Goal: Information Seeking & Learning: Learn about a topic

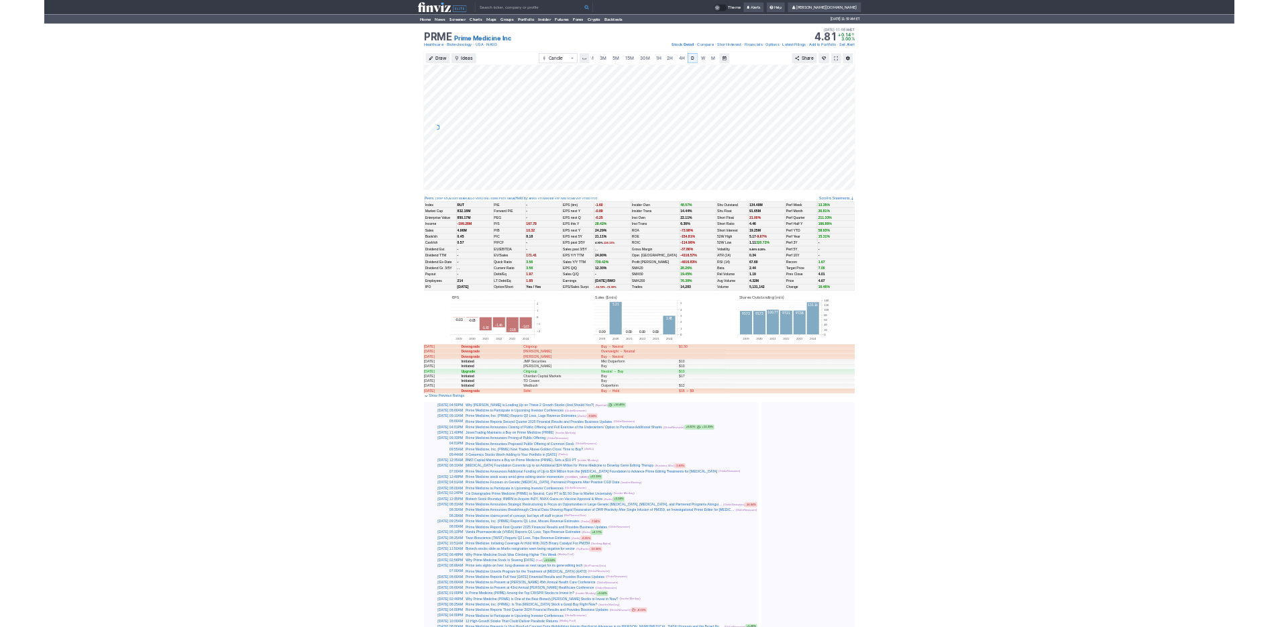
scroll to position [0, 13]
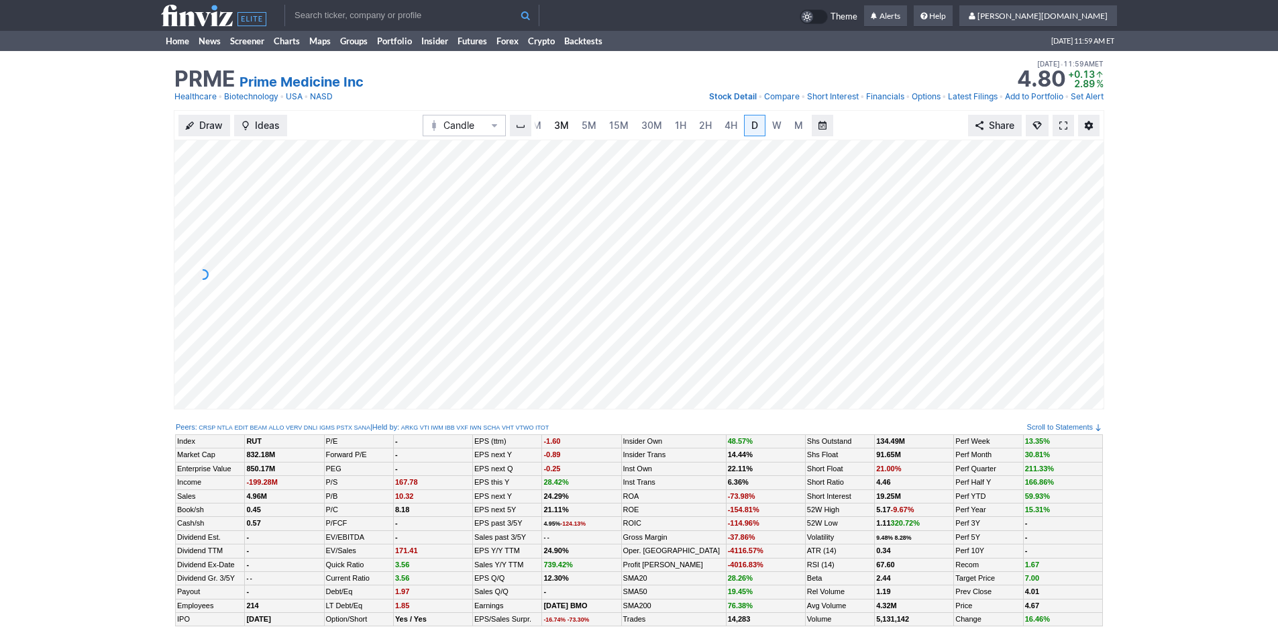
click at [551, 119] on link "3M" at bounding box center [561, 125] width 27 height 21
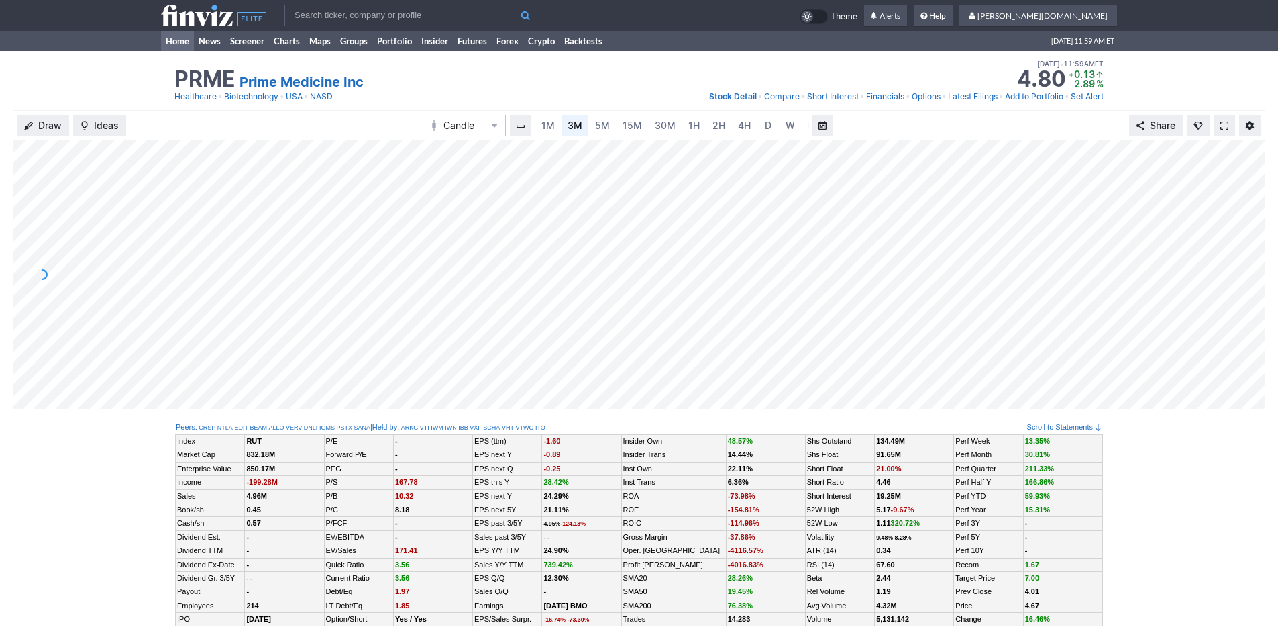
click at [174, 44] on link "Home" at bounding box center [177, 41] width 33 height 20
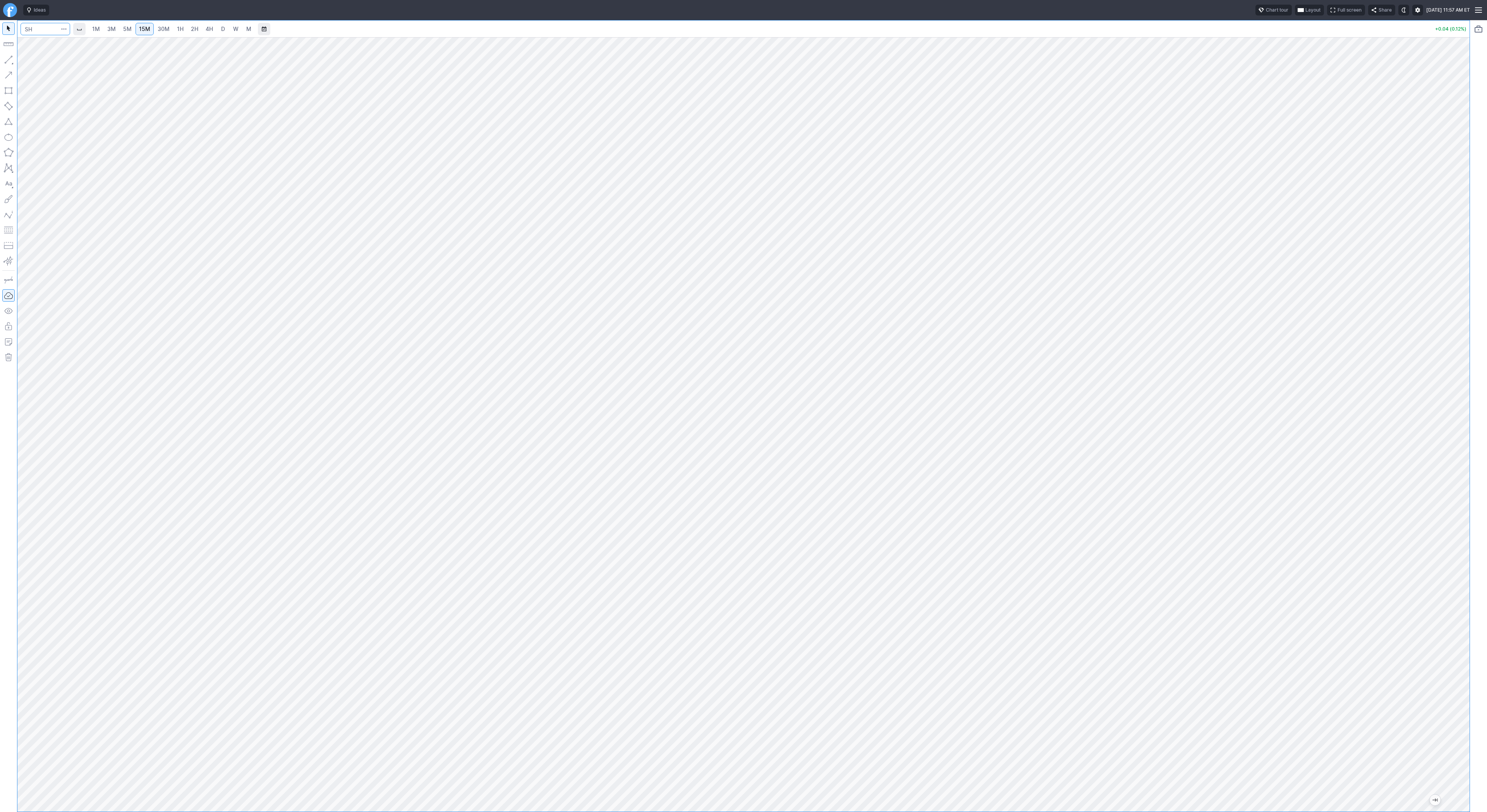
click at [28, 27] on input "Search" at bounding box center [46, 29] width 50 height 12
type input "spy"
click at [43, 32] on input "Search" at bounding box center [46, 29] width 50 height 12
type input "qs"
click at [221, 31] on span "D" at bounding box center [223, 28] width 4 height 6
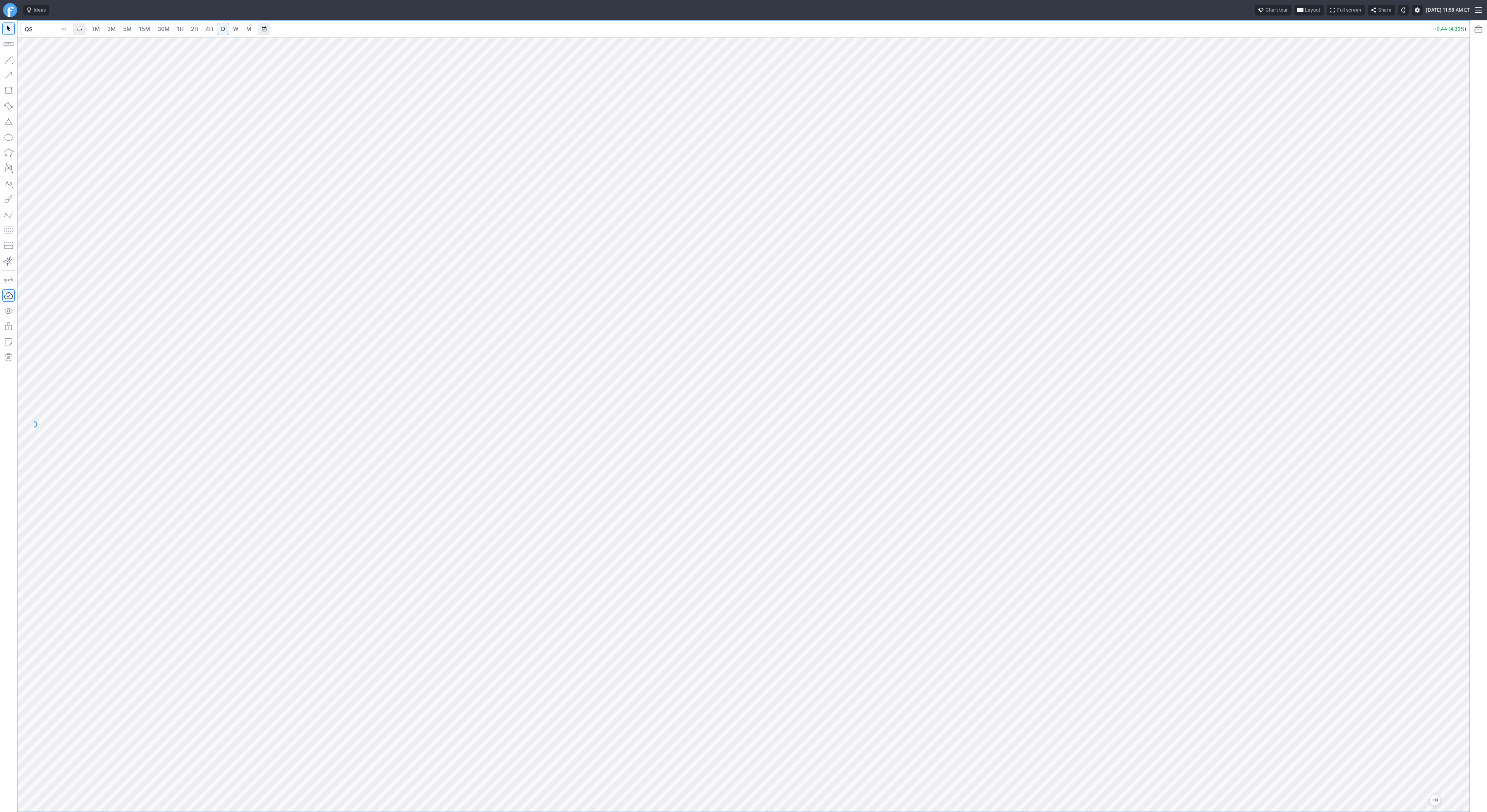
click at [115, 31] on link "3M" at bounding box center [111, 29] width 16 height 12
click at [139, 31] on span "15M" at bounding box center [144, 28] width 11 height 6
click at [163, 32] on span "30M" at bounding box center [163, 28] width 12 height 6
click at [116, 32] on link "3M" at bounding box center [111, 29] width 16 height 12
click at [212, 32] on link "4H" at bounding box center [209, 29] width 14 height 12
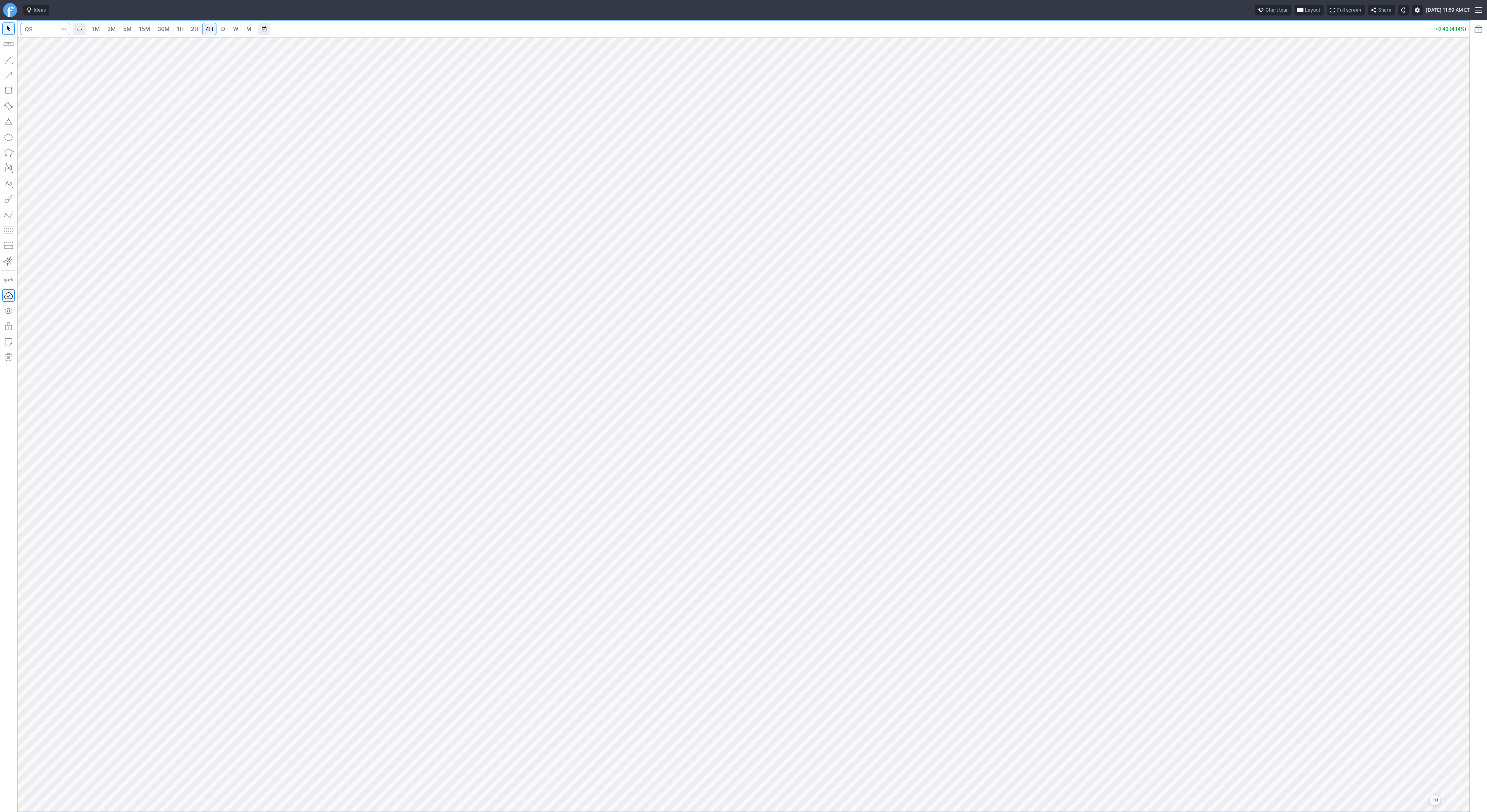
click at [35, 28] on input "Search" at bounding box center [46, 29] width 50 height 12
type input "spy"
click at [109, 31] on span "3M" at bounding box center [111, 28] width 9 height 6
click at [167, 29] on span "30M" at bounding box center [163, 28] width 12 height 6
click at [33, 33] on input "Search" at bounding box center [46, 29] width 50 height 12
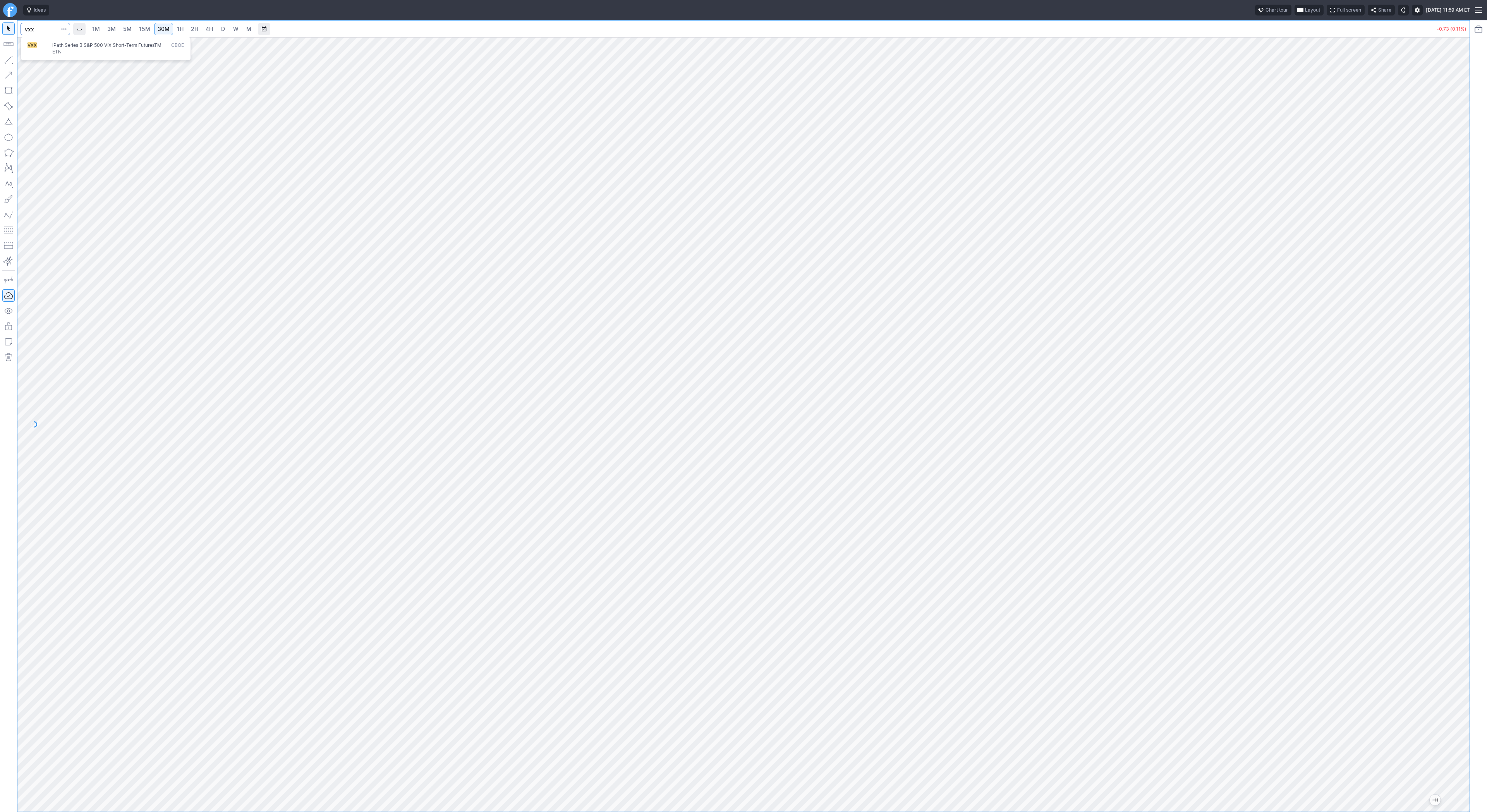
type input "vxx"
click at [39, 47] on span "VXX" at bounding box center [40, 48] width 25 height 13
click at [111, 29] on span "3M" at bounding box center [111, 28] width 9 height 6
click at [137, 32] on link "15M" at bounding box center [145, 29] width 18 height 12
click at [42, 30] on input "Search" at bounding box center [46, 29] width 50 height 12
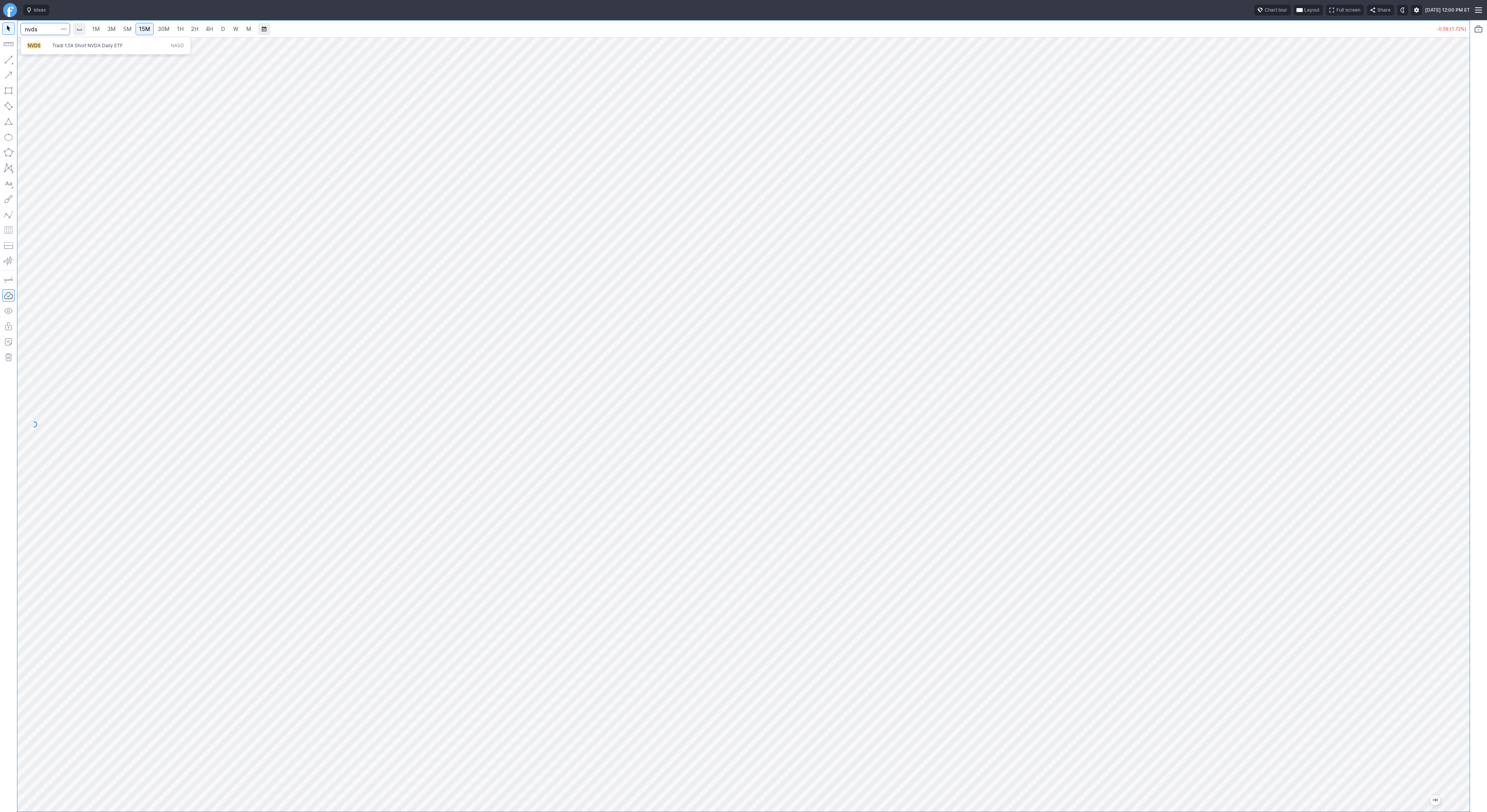
type input "nvds"
click at [60, 50] on button "NVDS Tradr 1.5X Short NVDA Daily ETF NASD" at bounding box center [106, 46] width 163 height 11
click at [208, 30] on span "4H" at bounding box center [209, 28] width 8 height 6
click at [38, 29] on input "Search" at bounding box center [46, 29] width 50 height 12
type input "pltr"
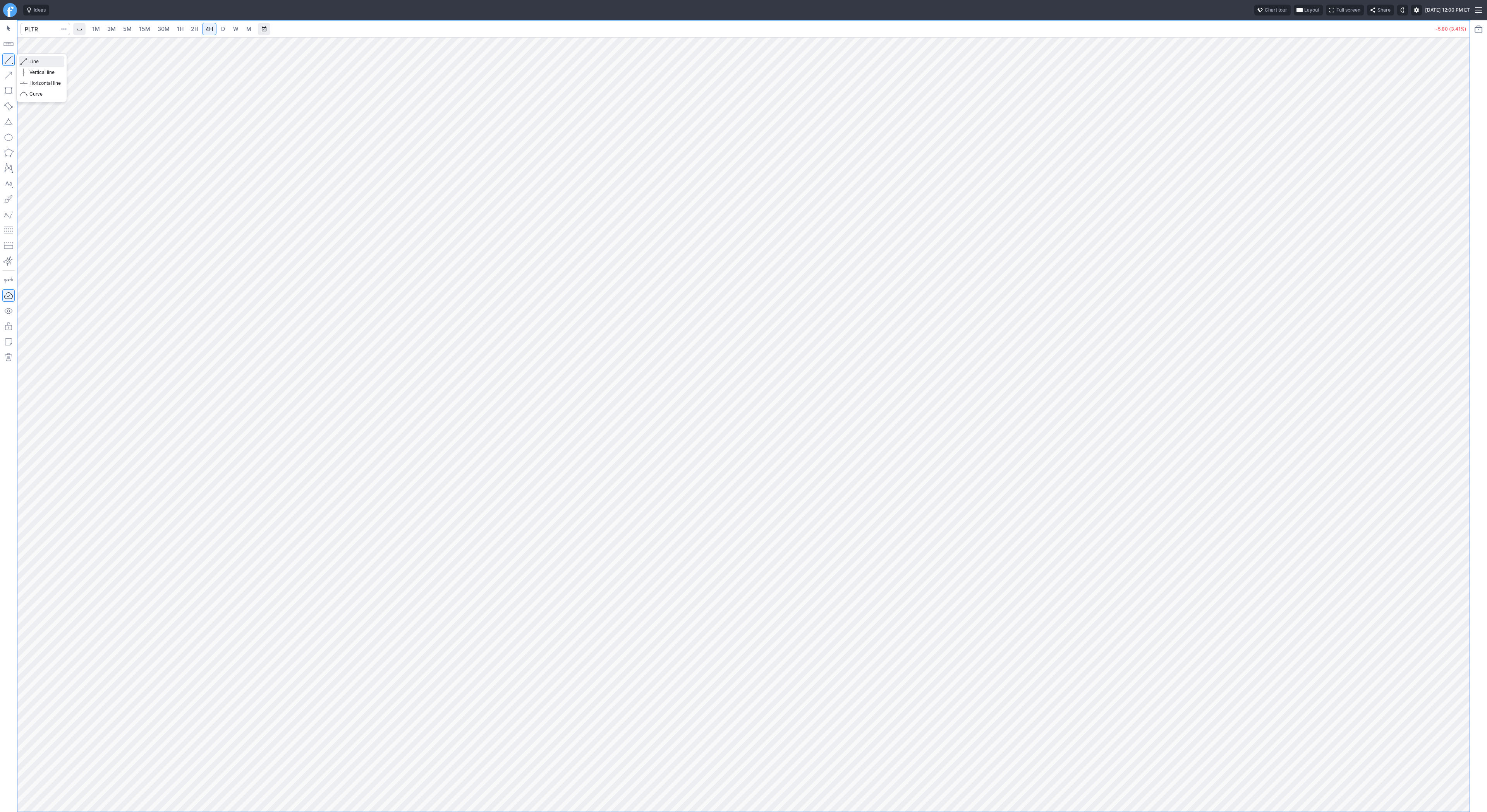
click at [32, 62] on span "Line" at bounding box center [45, 61] width 31 height 8
click at [7, 60] on button "button" at bounding box center [8, 59] width 12 height 12
click at [38, 31] on input "Search" at bounding box center [46, 29] width 50 height 12
type input "eth"
click at [71, 143] on span "ereum / USD" at bounding box center [73, 143] width 28 height 6
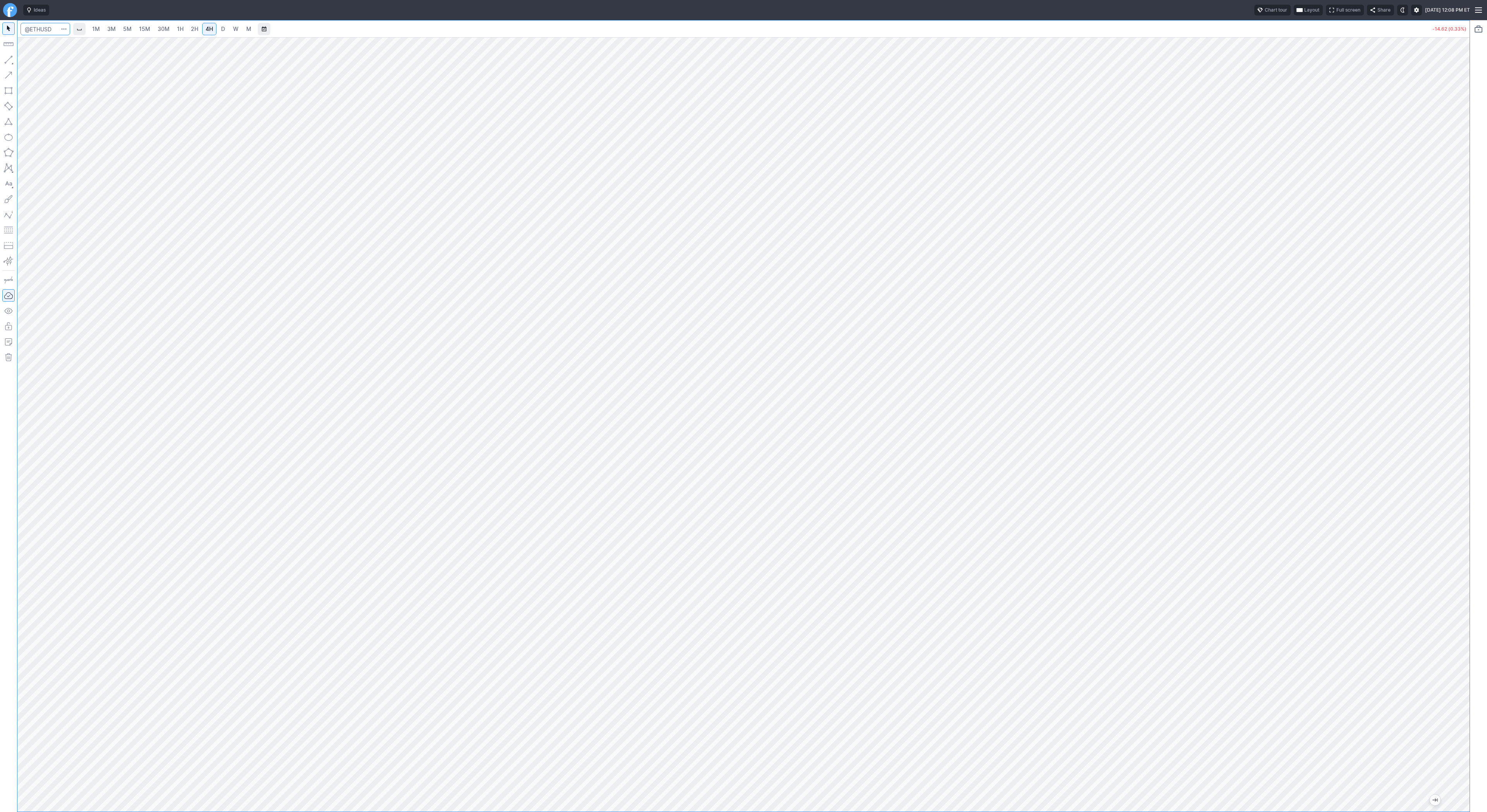
click at [50, 30] on input "Search" at bounding box center [46, 29] width 50 height 12
type input "spy"
click at [115, 30] on span "3M" at bounding box center [111, 28] width 9 height 6
click at [127, 31] on span "5M" at bounding box center [127, 28] width 9 height 6
click at [177, 29] on span "1H" at bounding box center [180, 28] width 6 height 6
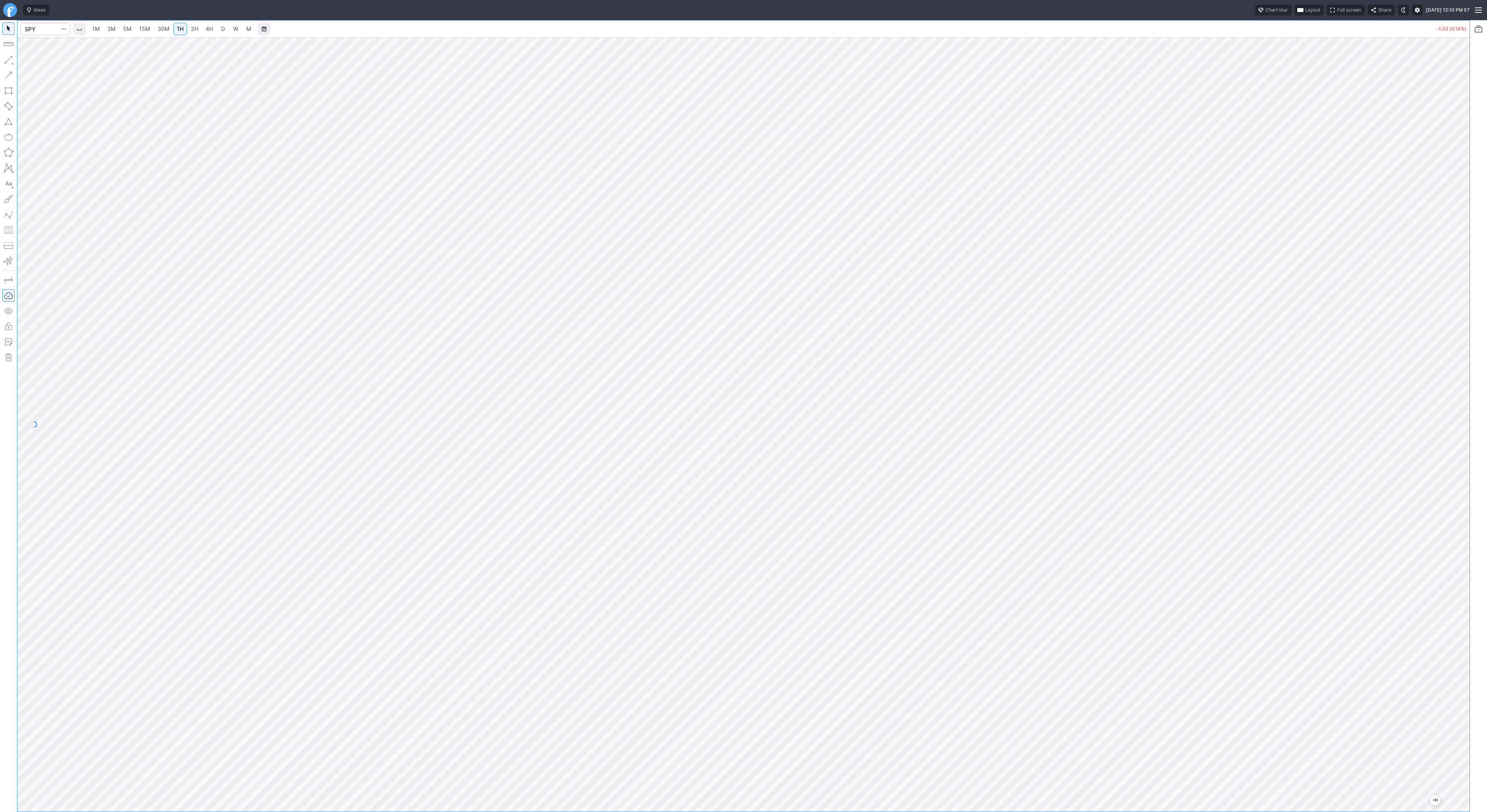
click at [112, 27] on span "3M" at bounding box center [111, 28] width 9 height 6
click at [191, 31] on span "2H" at bounding box center [195, 28] width 8 height 6
click at [165, 27] on span "30M" at bounding box center [163, 28] width 12 height 6
click at [131, 31] on link "5M" at bounding box center [127, 29] width 16 height 12
click at [182, 32] on link "1H" at bounding box center [180, 29] width 13 height 12
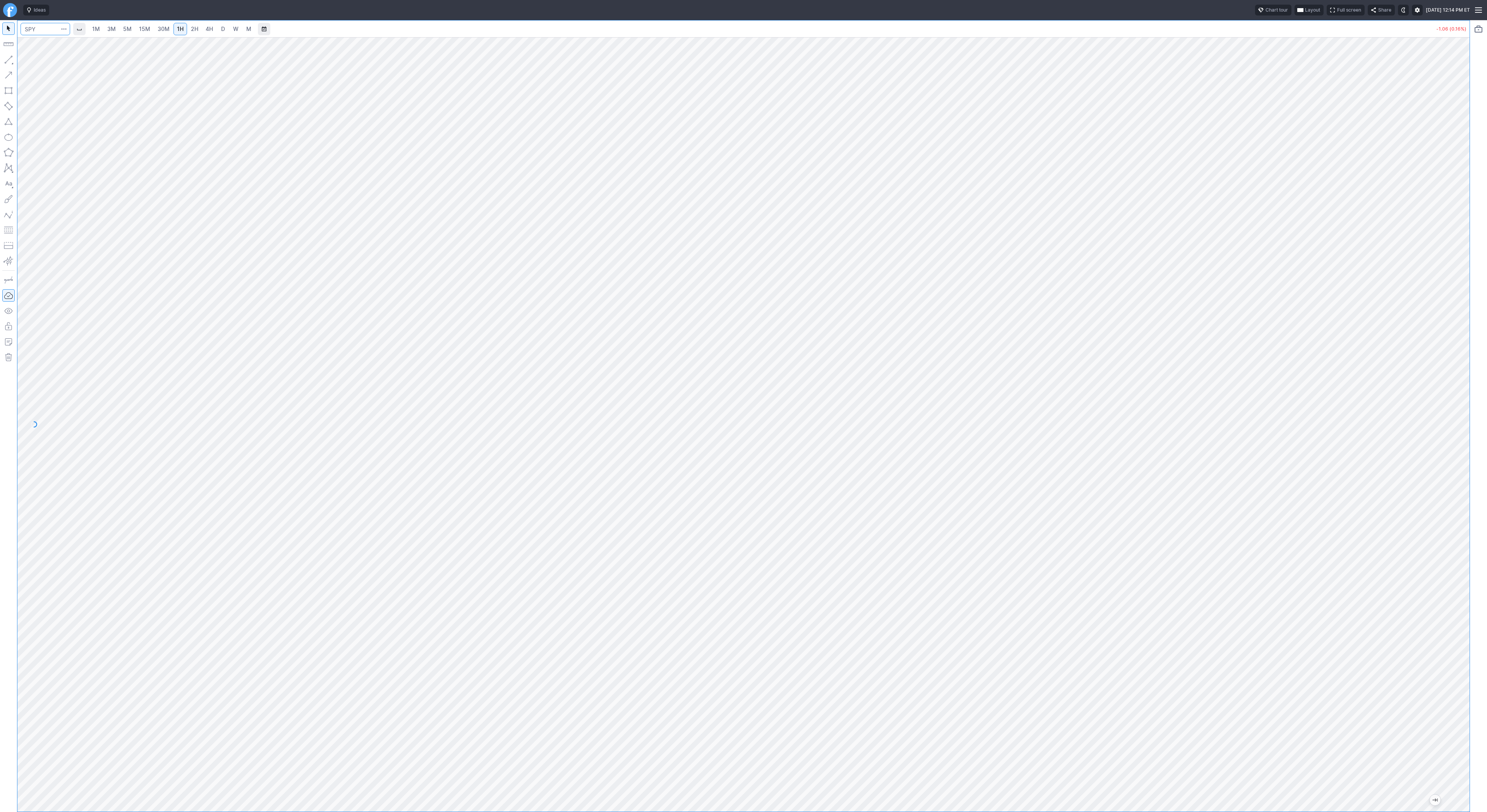
click at [44, 24] on input "Search" at bounding box center [46, 29] width 50 height 12
type input "spy"
click at [43, 43] on span "SPY" at bounding box center [40, 46] width 25 height 6
type input "sh"
click at [130, 31] on span "5M" at bounding box center [127, 28] width 9 height 6
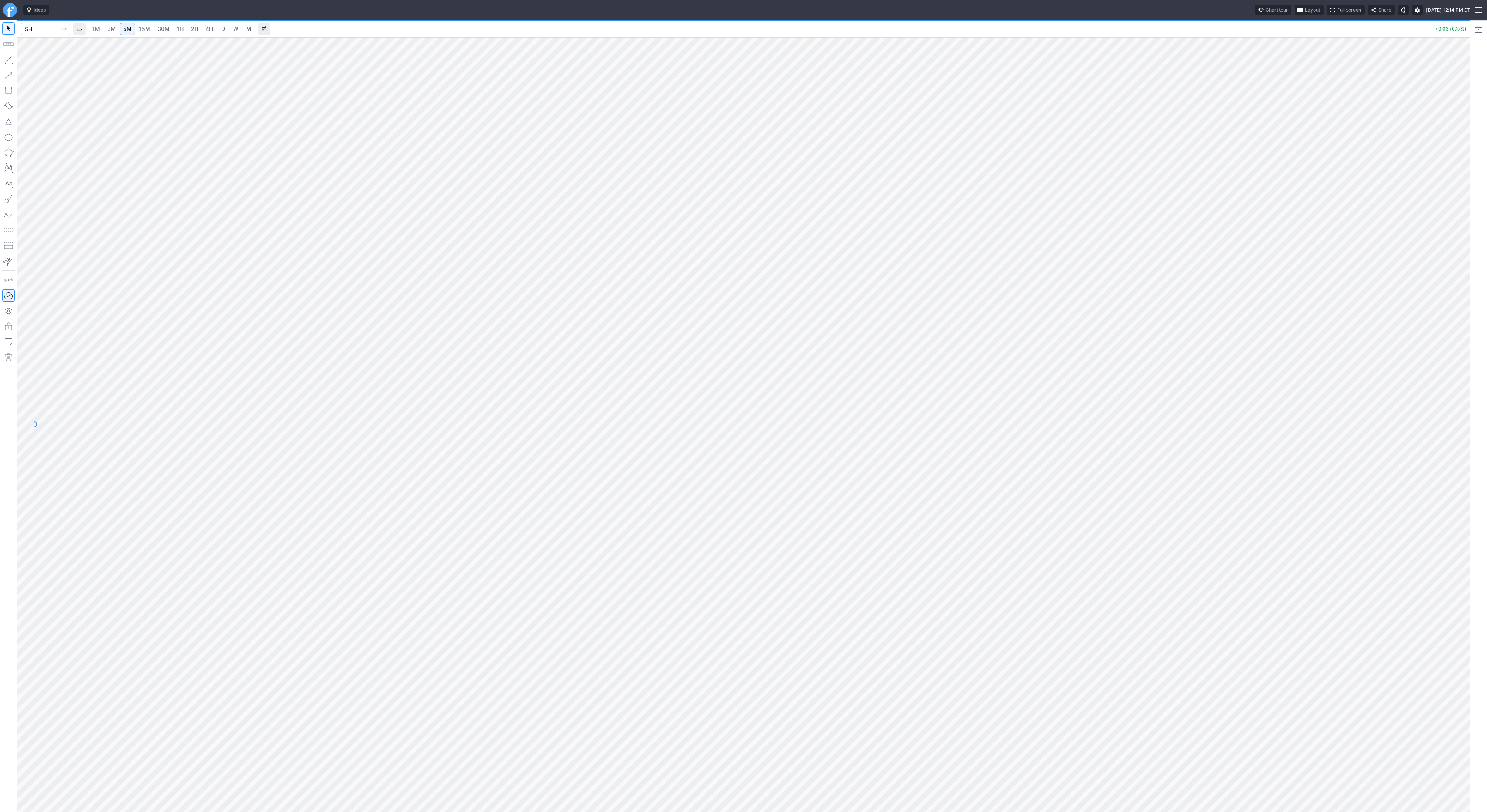
click at [177, 29] on span "1H" at bounding box center [180, 28] width 6 height 6
click at [148, 32] on span "15M" at bounding box center [144, 29] width 11 height 8
click at [38, 29] on input "Search" at bounding box center [46, 29] width 50 height 12
type input "spy"
click at [28, 61] on button "Line" at bounding box center [42, 61] width 45 height 11
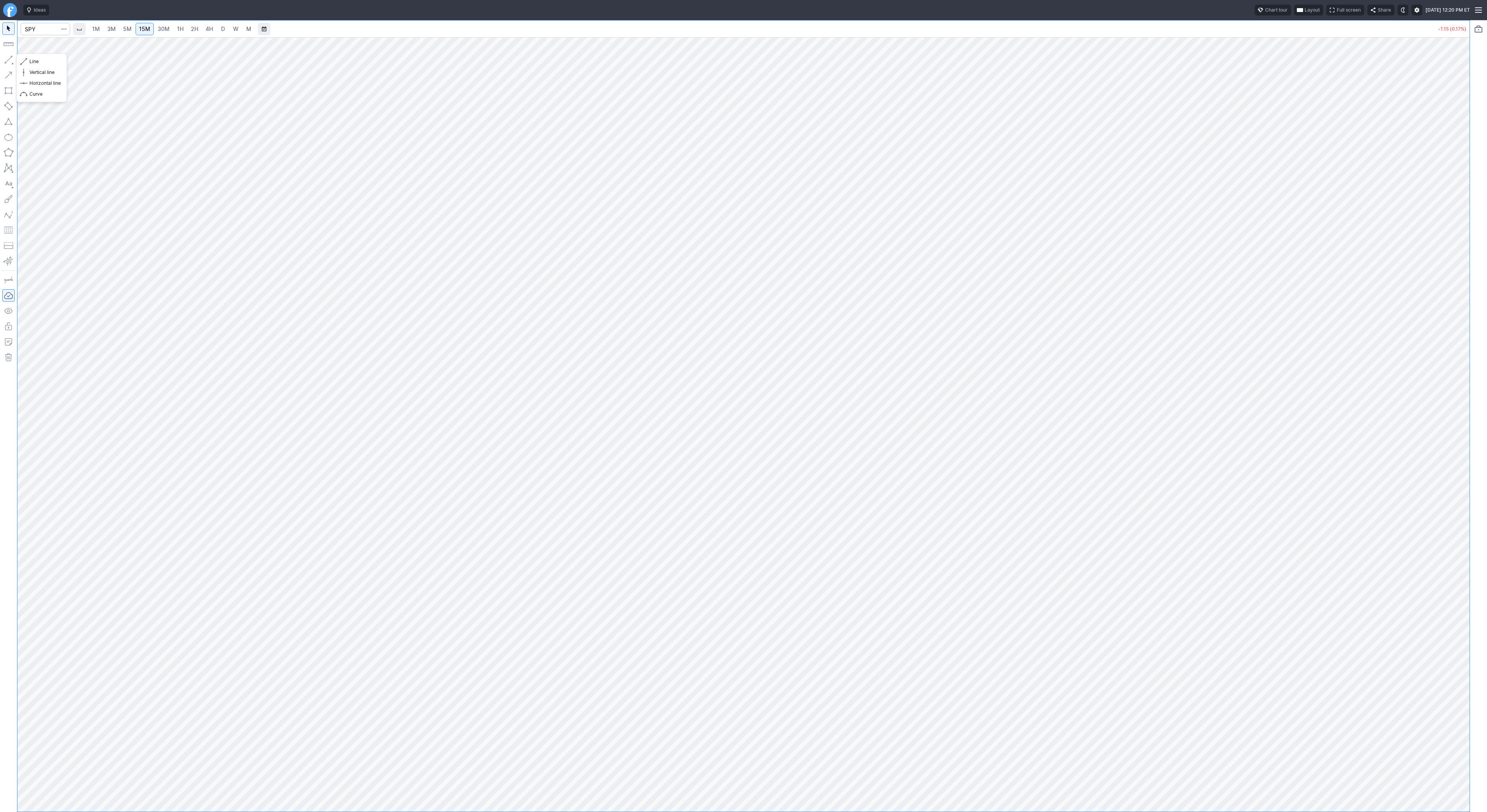
click at [11, 62] on button "button" at bounding box center [8, 59] width 12 height 12
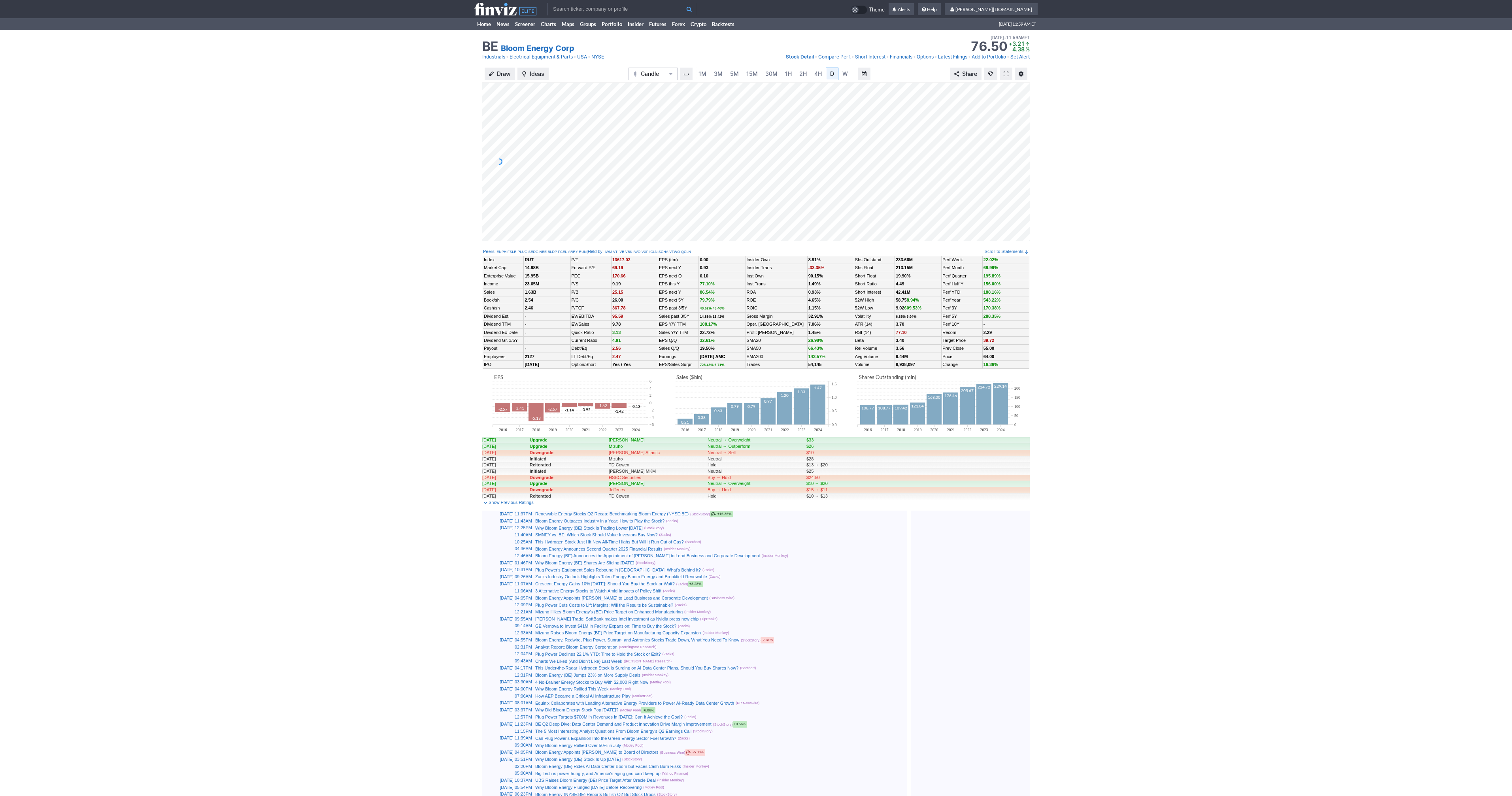
scroll to position [0, 8]
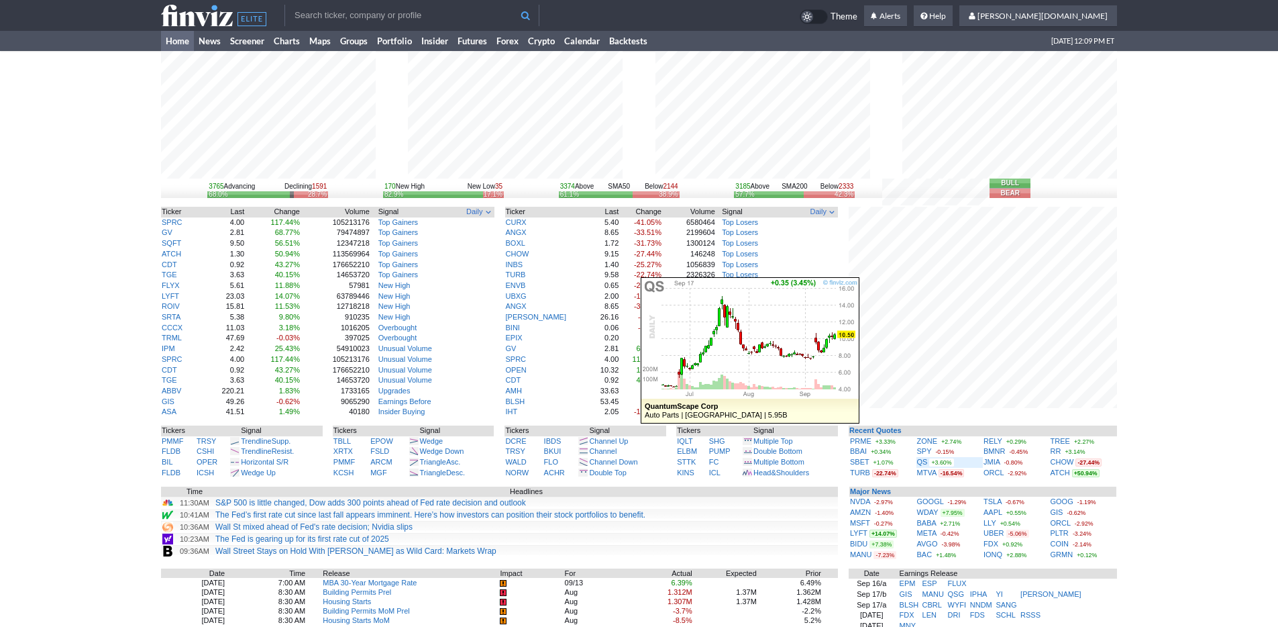
click at [928, 462] on div "QS +3.60%" at bounding box center [950, 462] width 66 height 11
click at [924, 462] on link "QS" at bounding box center [922, 462] width 11 height 8
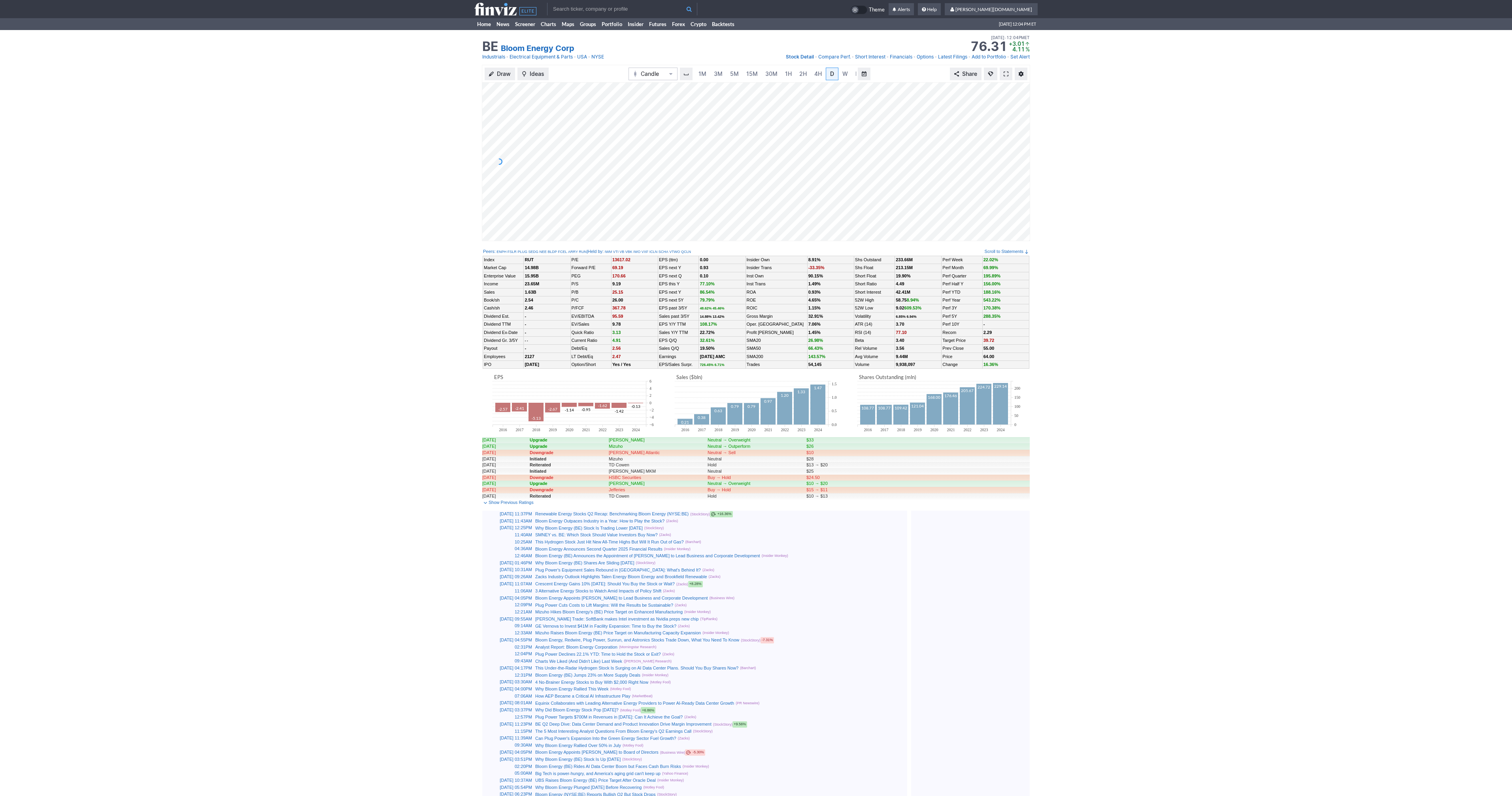
scroll to position [0, 8]
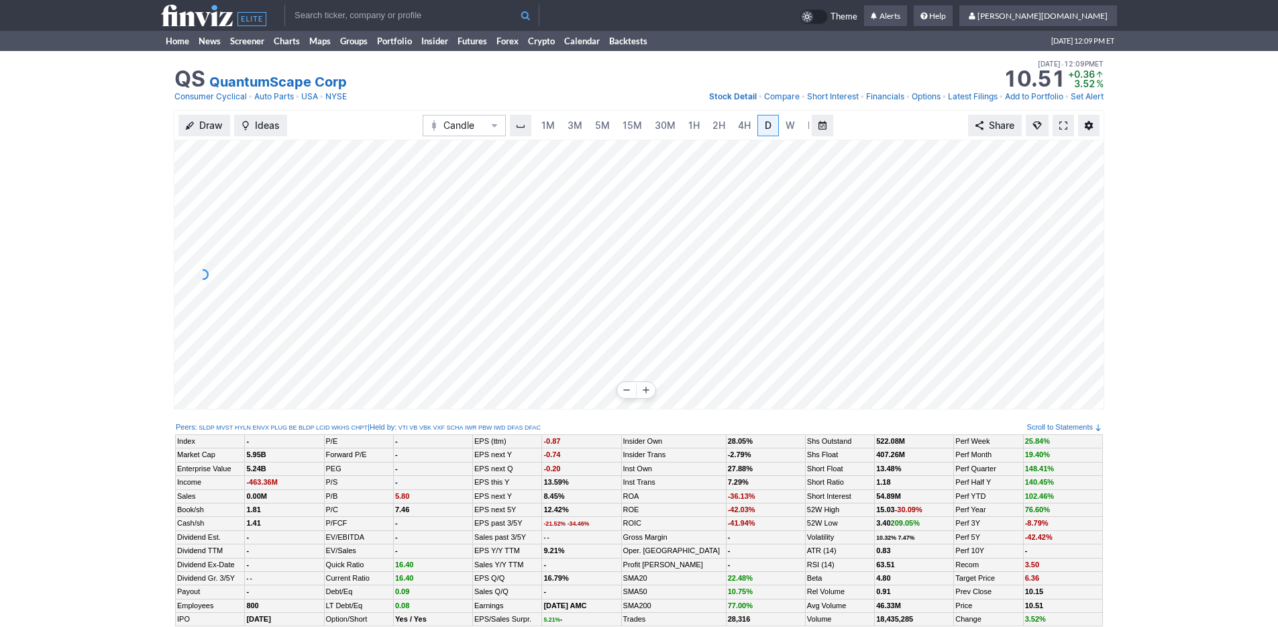
scroll to position [0, 13]
click at [565, 125] on span "3M" at bounding box center [561, 124] width 15 height 11
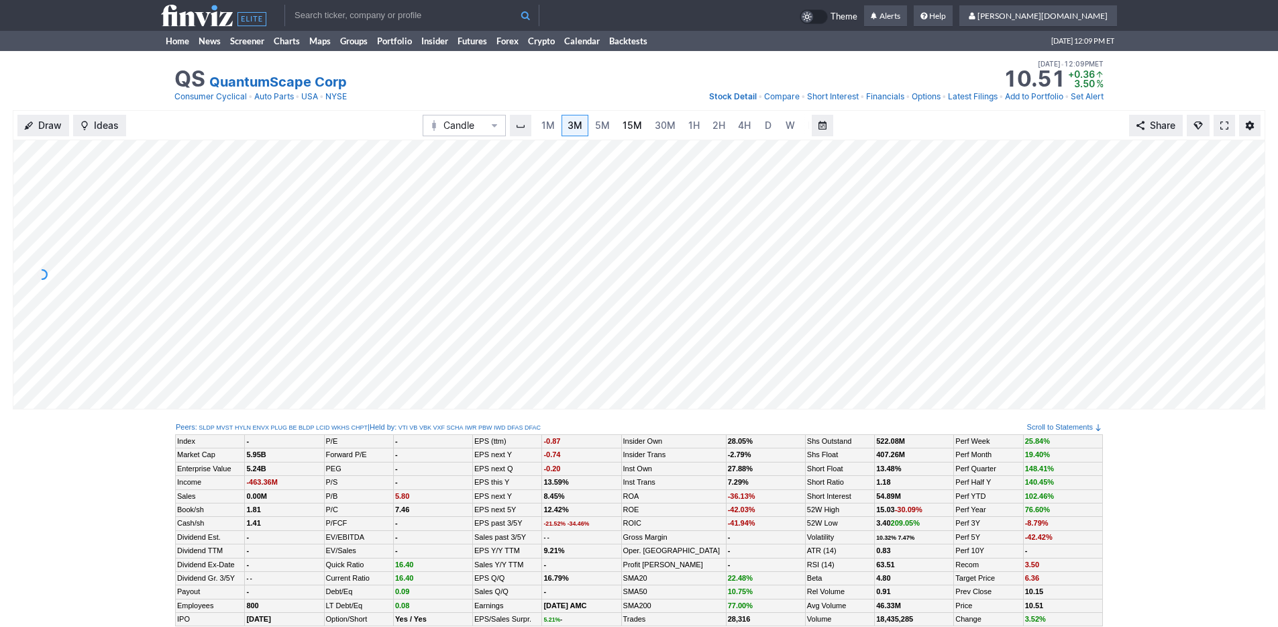
click at [618, 128] on link "15M" at bounding box center [632, 125] width 32 height 21
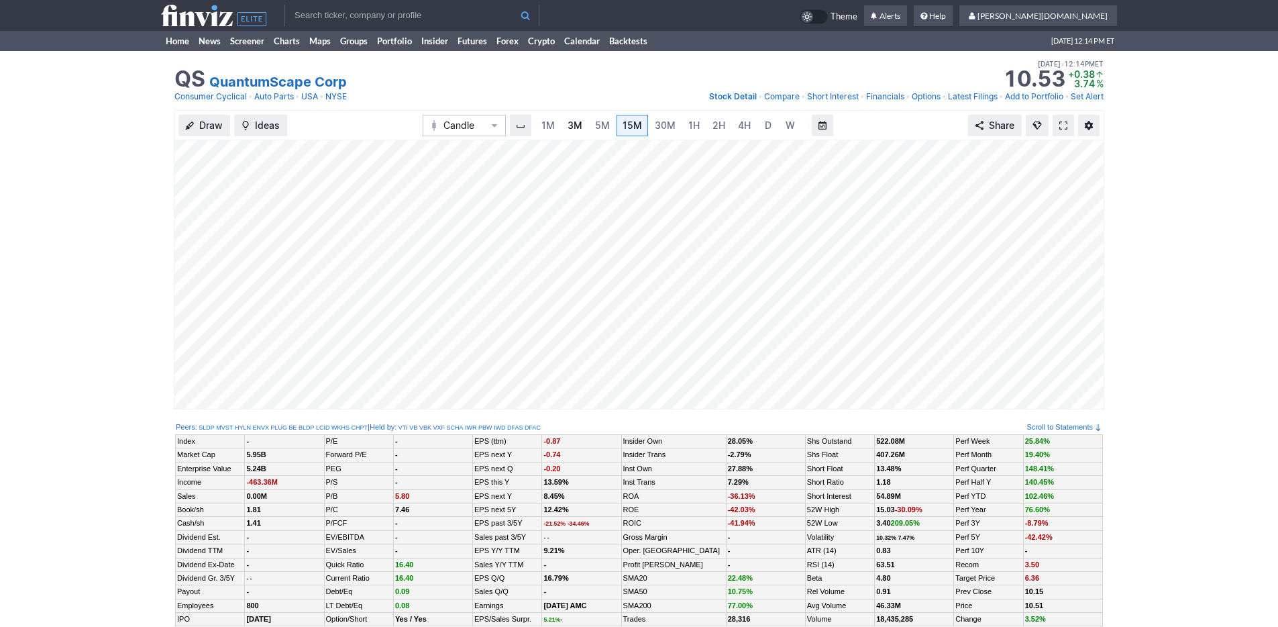
click at [578, 125] on span "3M" at bounding box center [575, 124] width 15 height 11
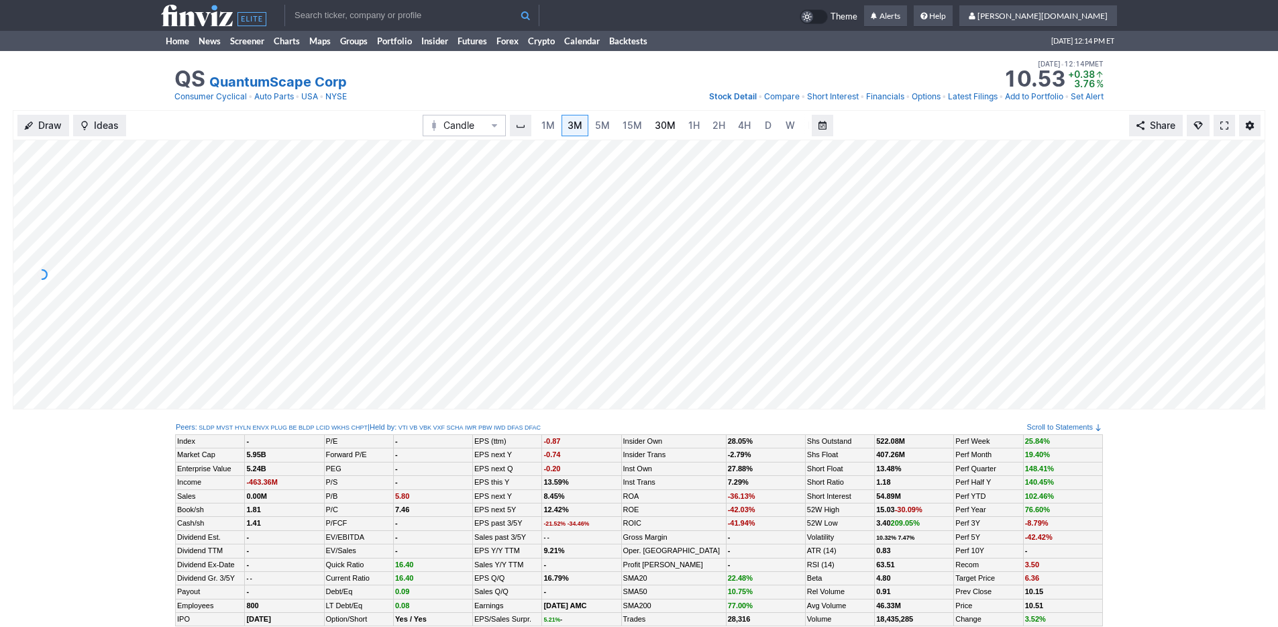
click at [655, 130] on span "30M" at bounding box center [665, 124] width 21 height 11
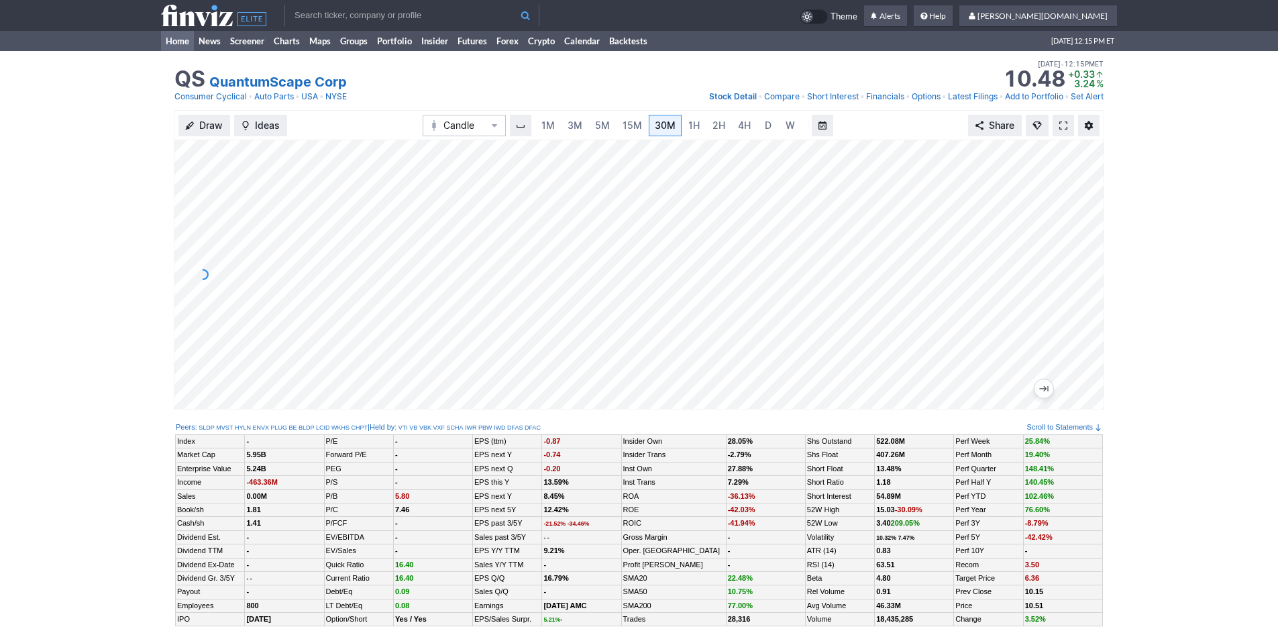
click at [170, 44] on link "Home" at bounding box center [177, 41] width 33 height 20
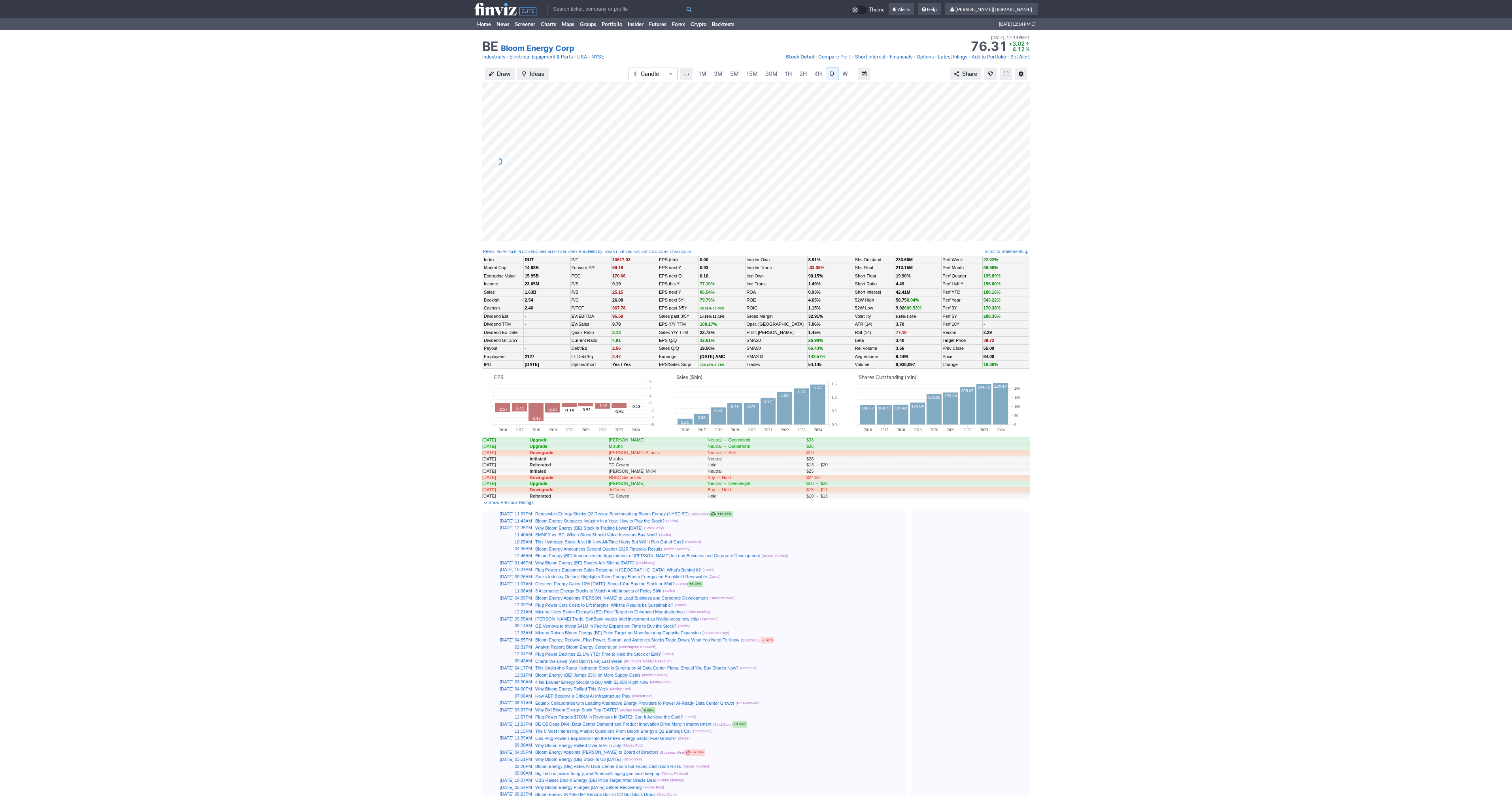
scroll to position [0, 8]
